Goal: Task Accomplishment & Management: Use online tool/utility

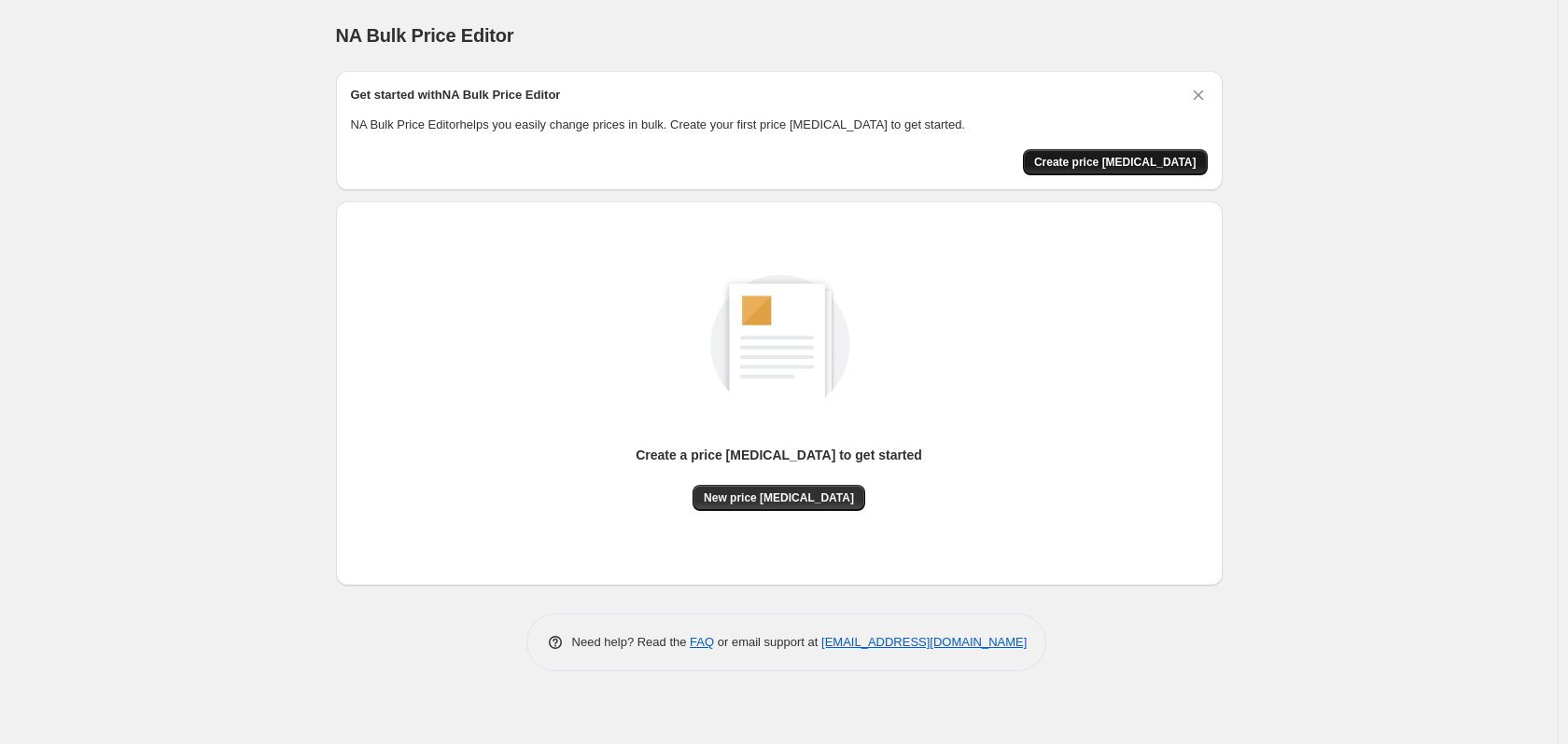
click at [1122, 168] on span "Create price [MEDICAL_DATA]" at bounding box center [1115, 162] width 162 height 15
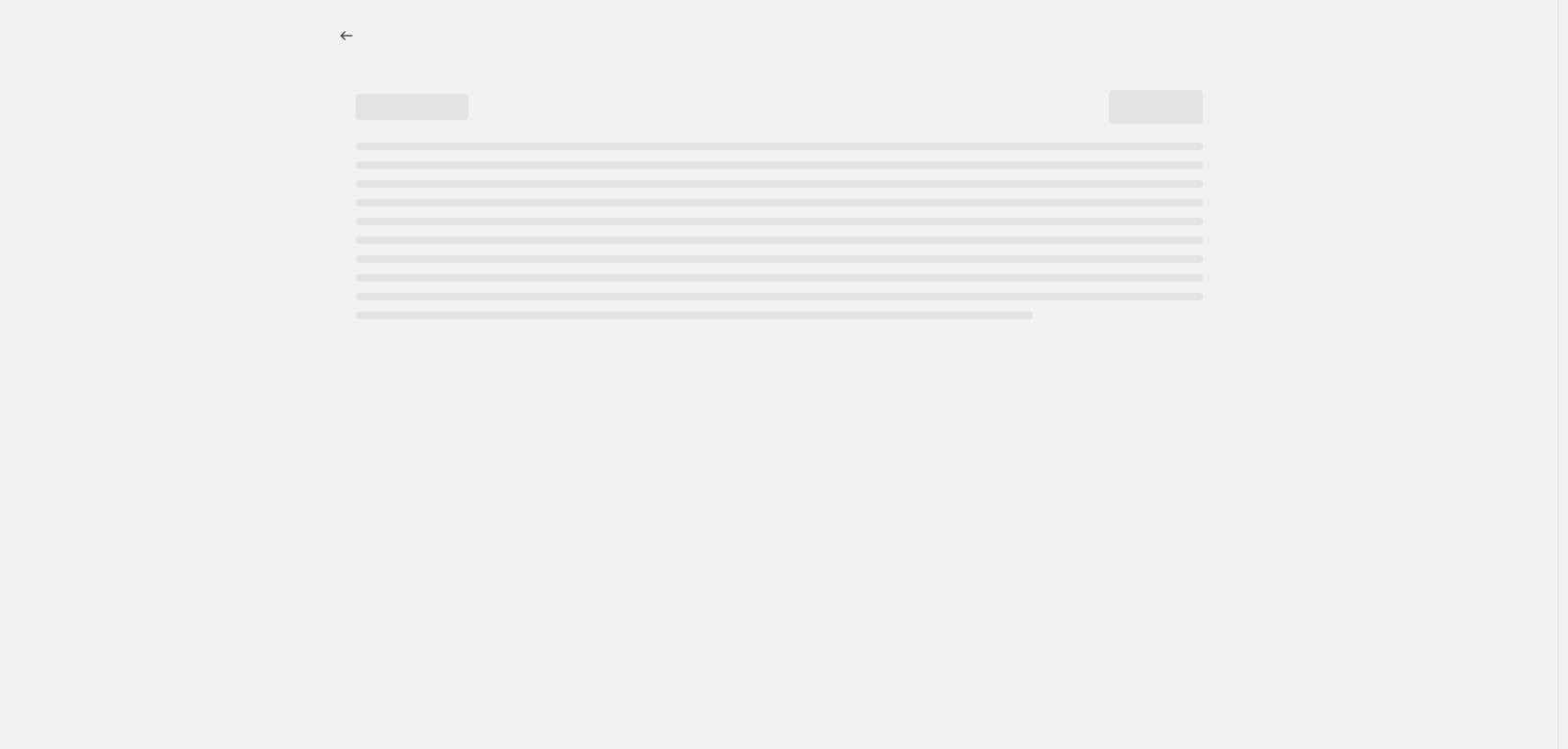
select select "percentage"
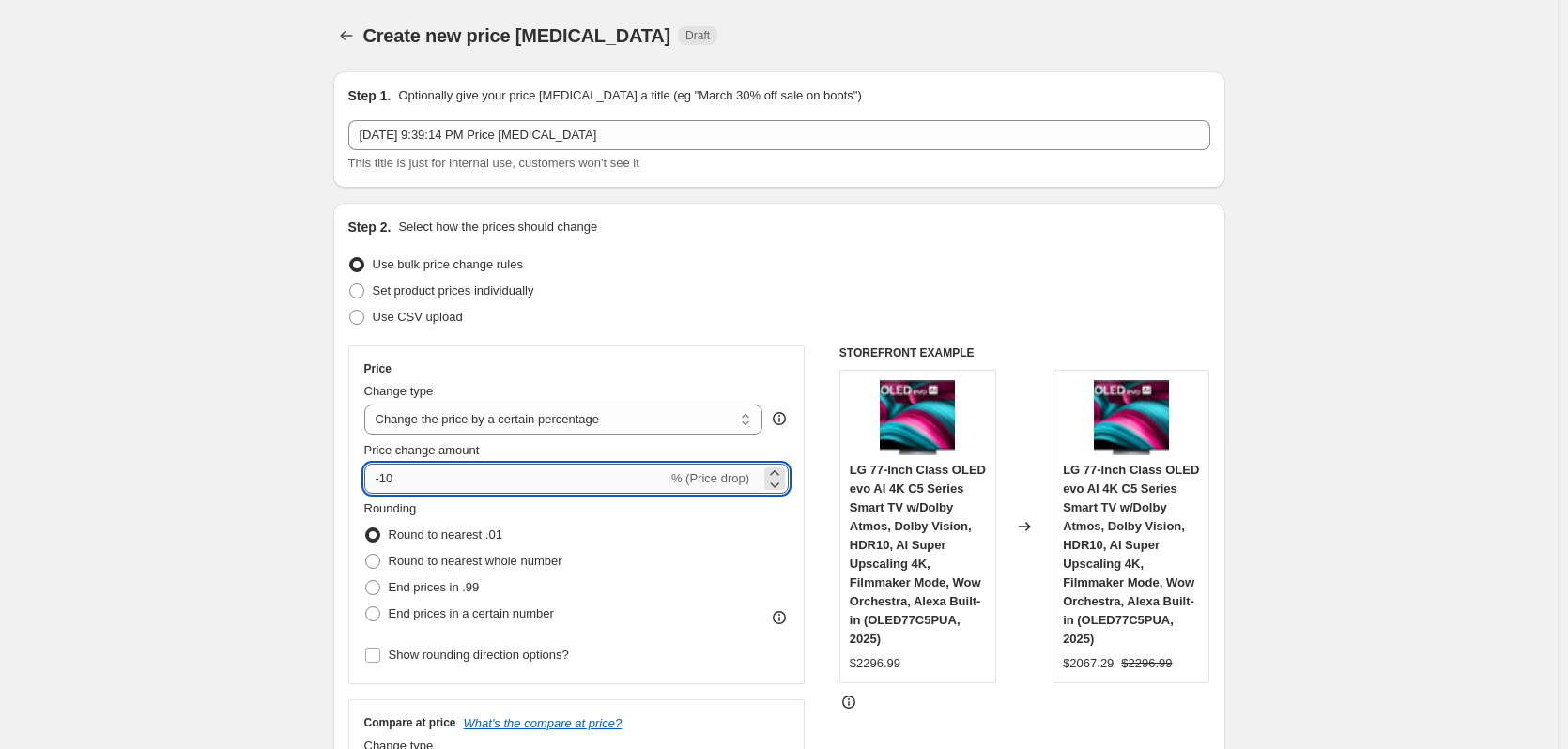
click at [532, 473] on input "-10" at bounding box center [516, 479] width 303 height 30
type input "-1"
type input "-20"
click at [457, 583] on span "End prices in .99" at bounding box center [434, 587] width 91 height 14
click at [366, 581] on input "End prices in .99" at bounding box center [365, 580] width 1 height 1
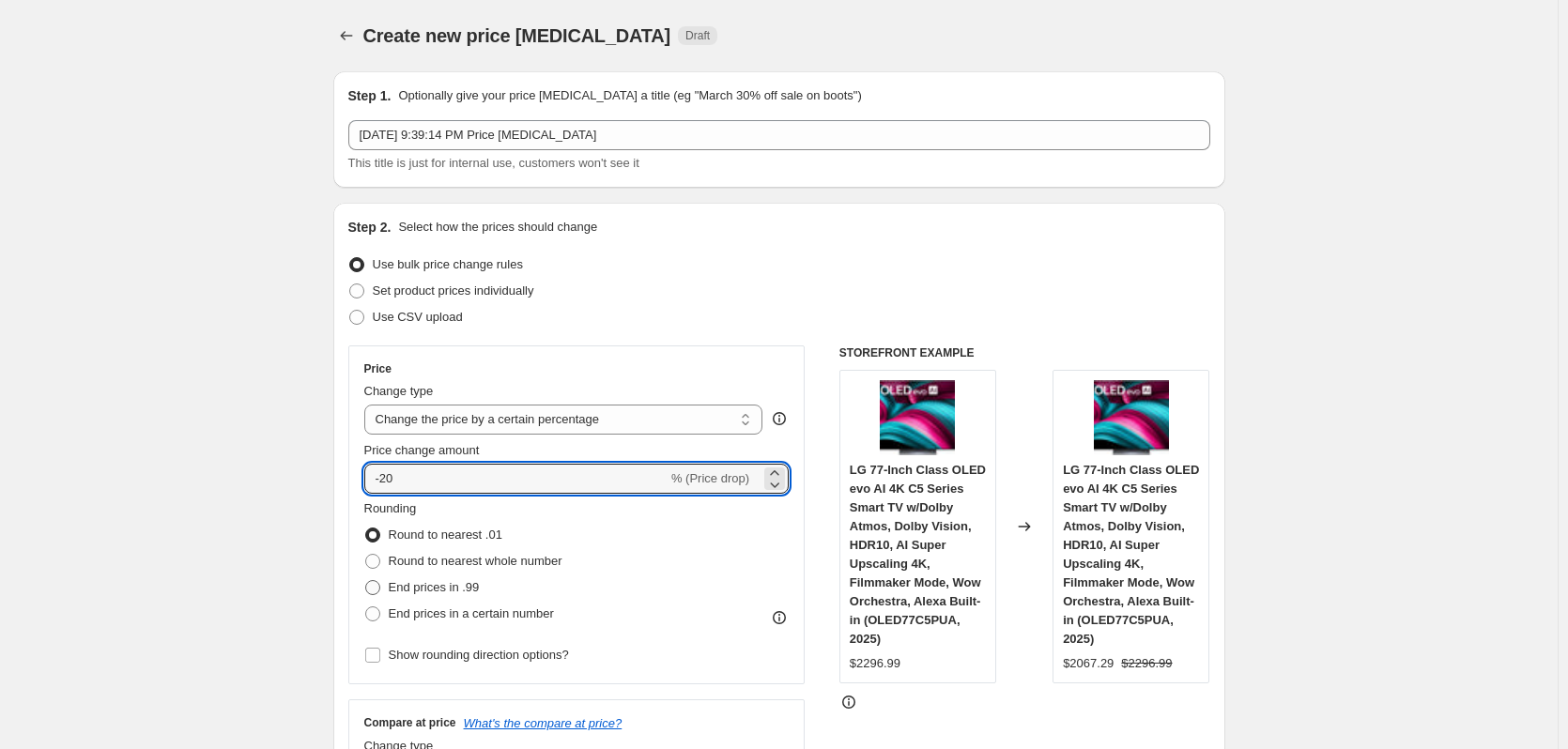
radio input "true"
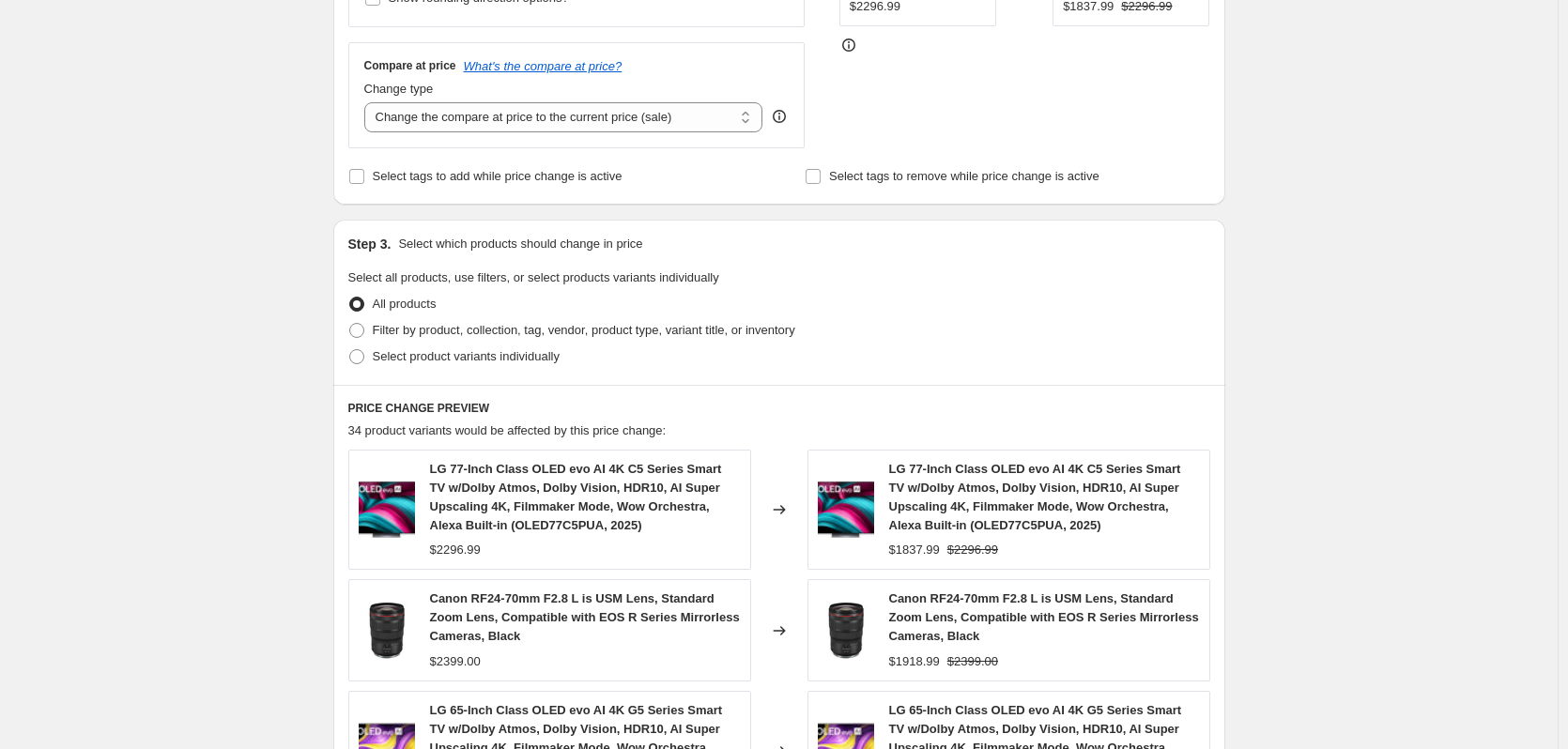
scroll to position [1127, 0]
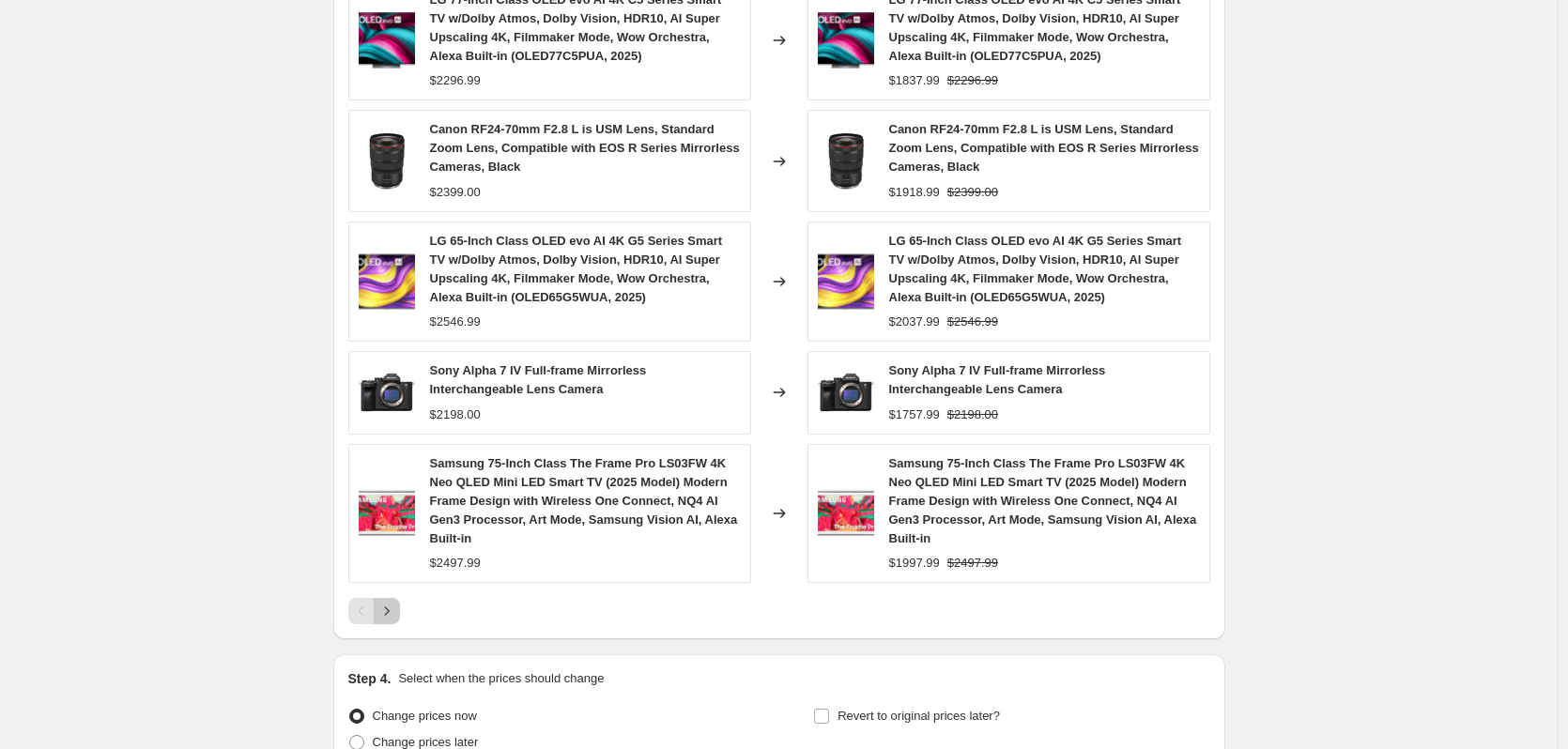
click at [391, 618] on icon "Next" at bounding box center [387, 612] width 19 height 19
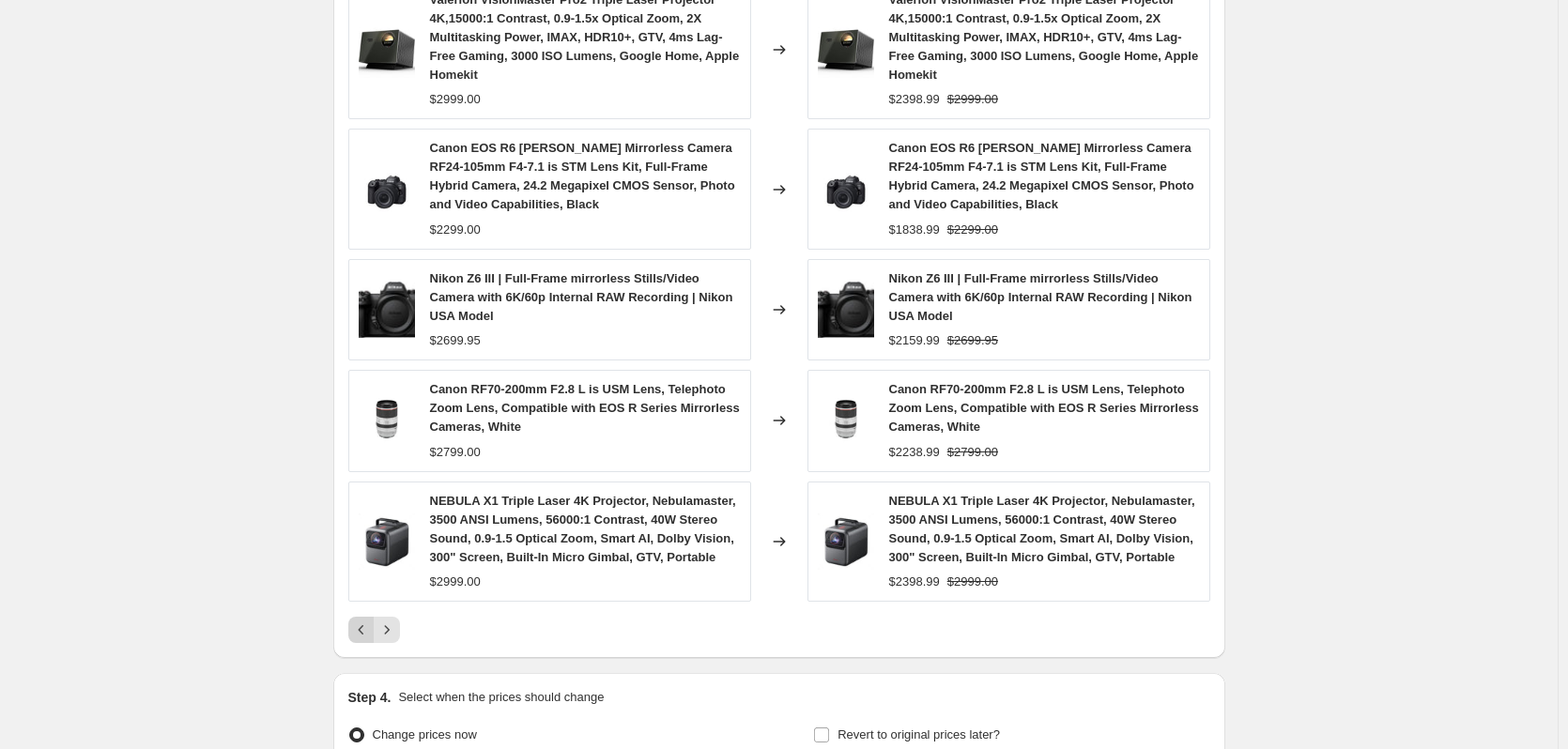
click at [363, 602] on div "NEBULA X1 Triple Laser 4K Projector, Nebulamaster, 3500 ANSI Lumens, 56000:1 Co…" at bounding box center [549, 541] width 403 height 120
click at [358, 640] on icon "Previous" at bounding box center [361, 630] width 19 height 19
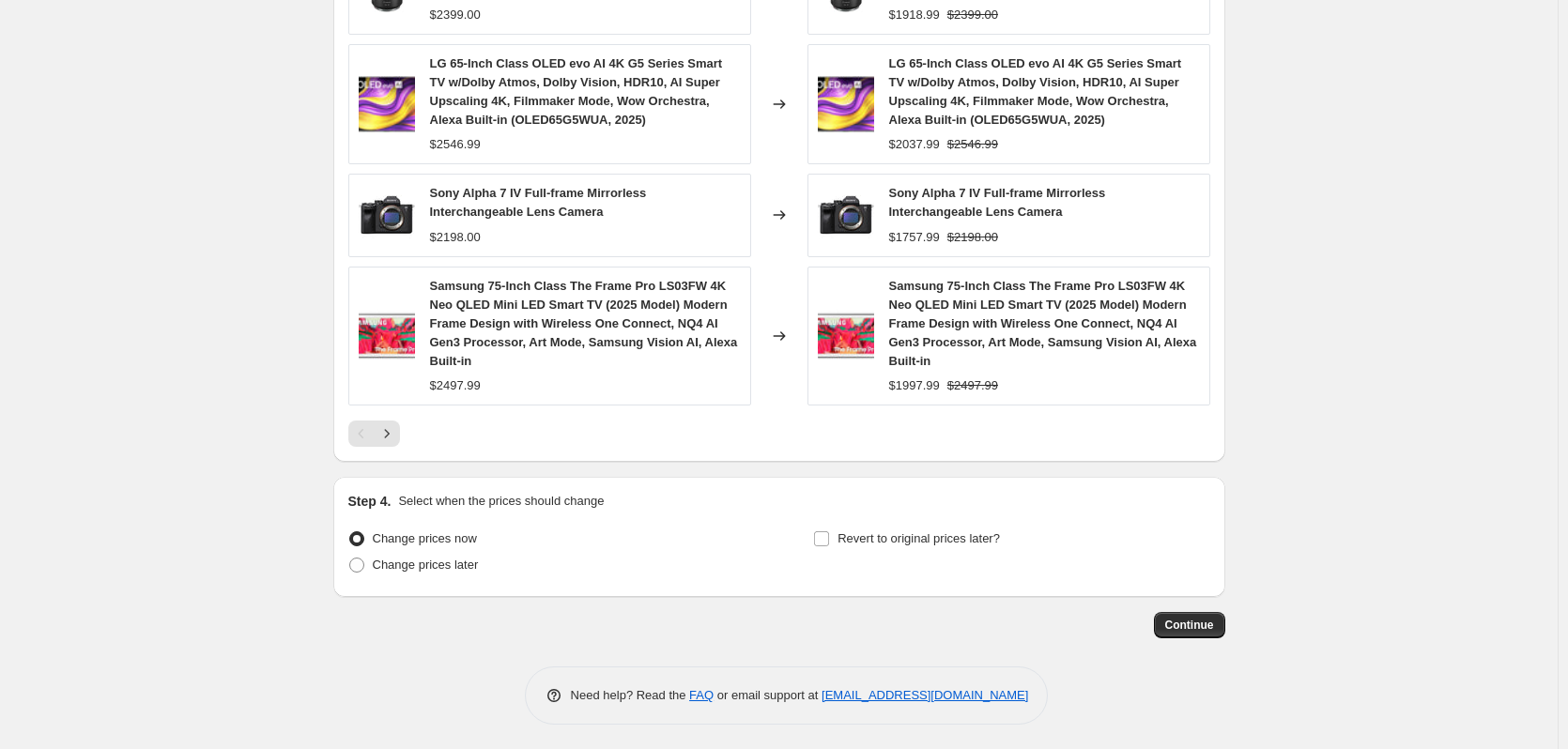
scroll to position [1308, 0]
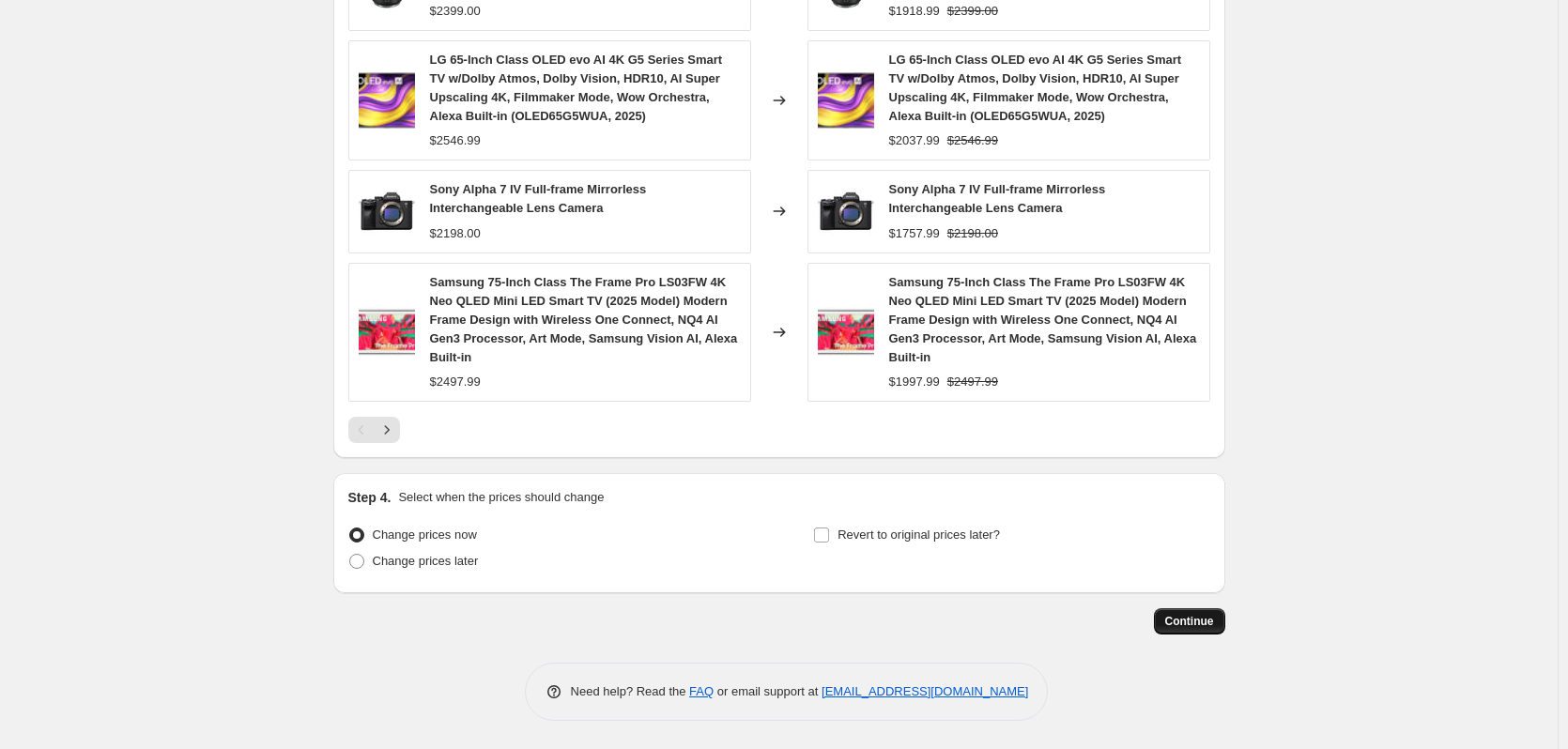
click at [1187, 625] on span "Continue" at bounding box center [1190, 622] width 49 height 15
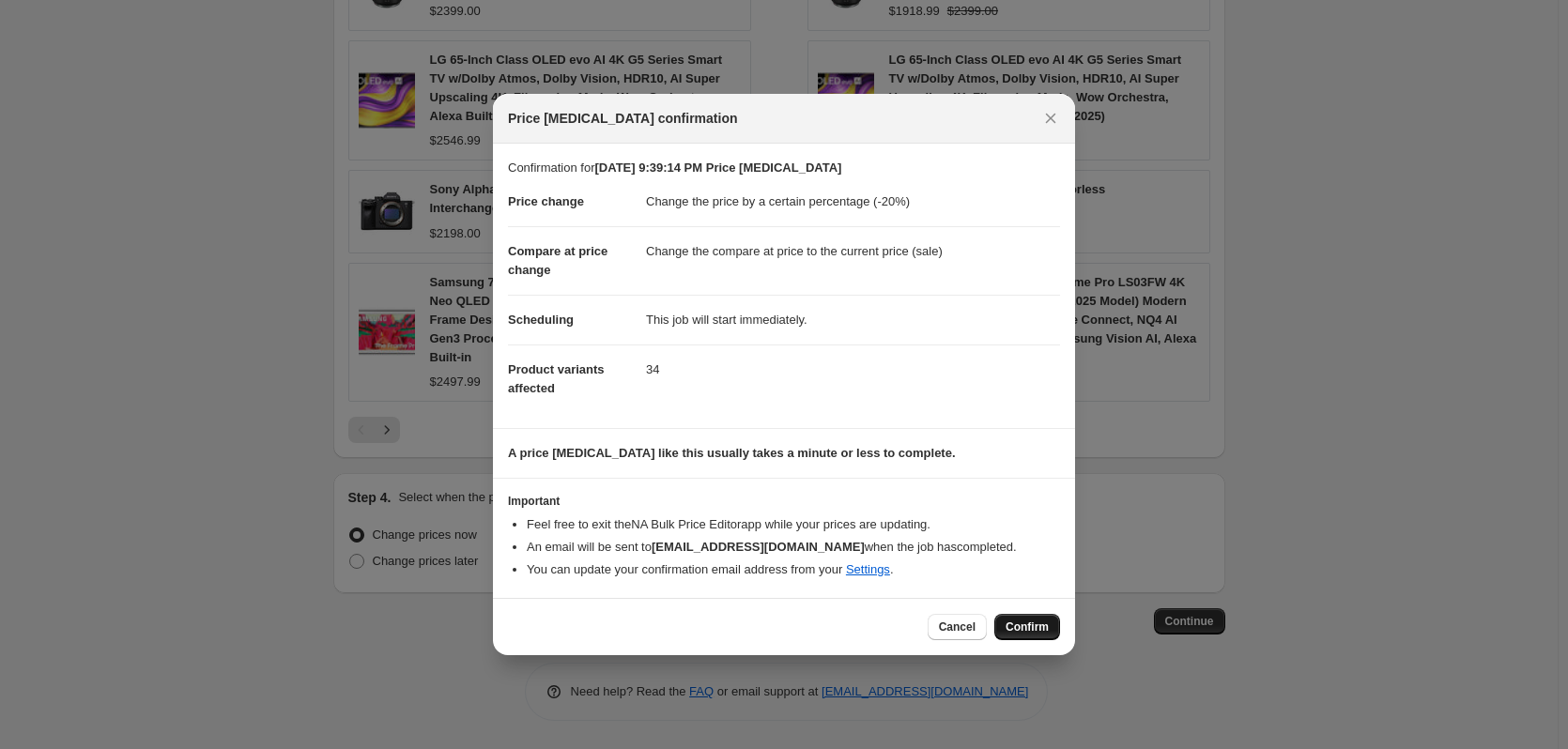
click at [1030, 625] on span "Confirm" at bounding box center [1028, 628] width 44 height 15
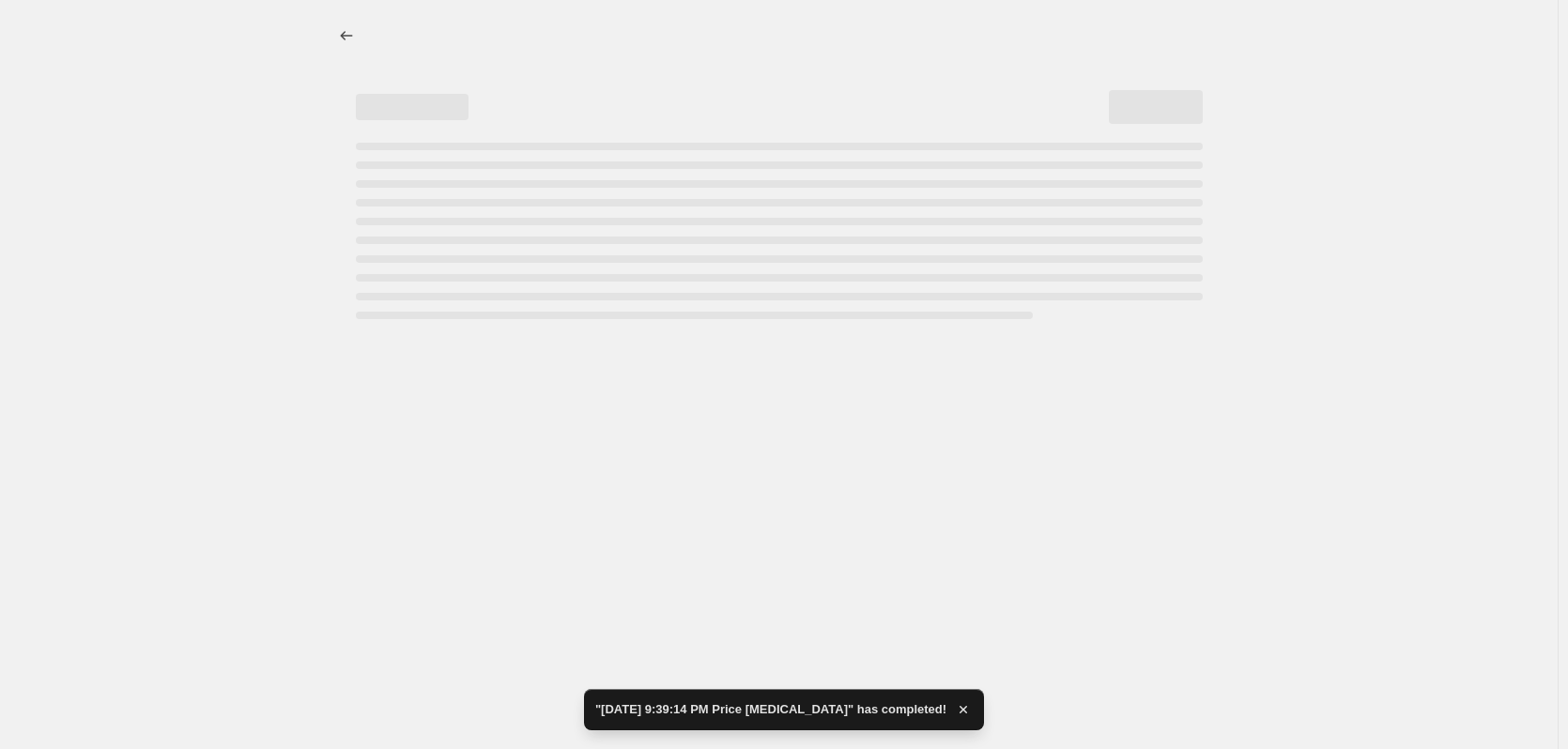
select select "percentage"
